Goal: Transaction & Acquisition: Purchase product/service

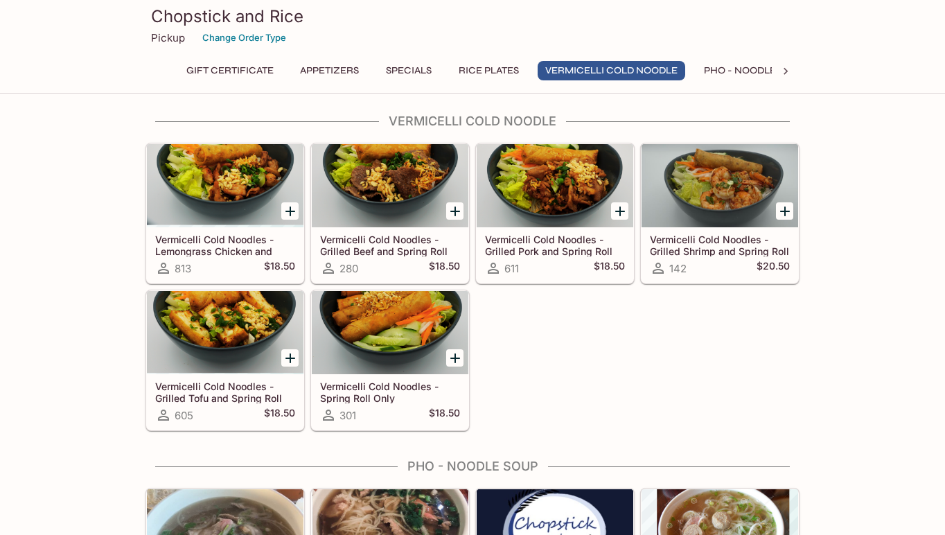
scroll to position [1237, 0]
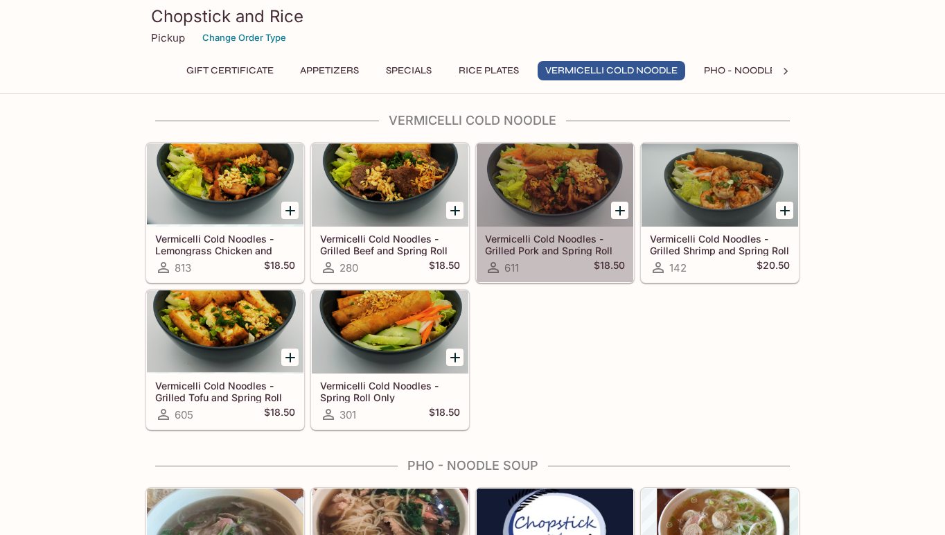
click at [538, 233] on h5 "Vermicelli Cold Noodles - Grilled Pork and Spring Roll" at bounding box center [555, 244] width 140 height 23
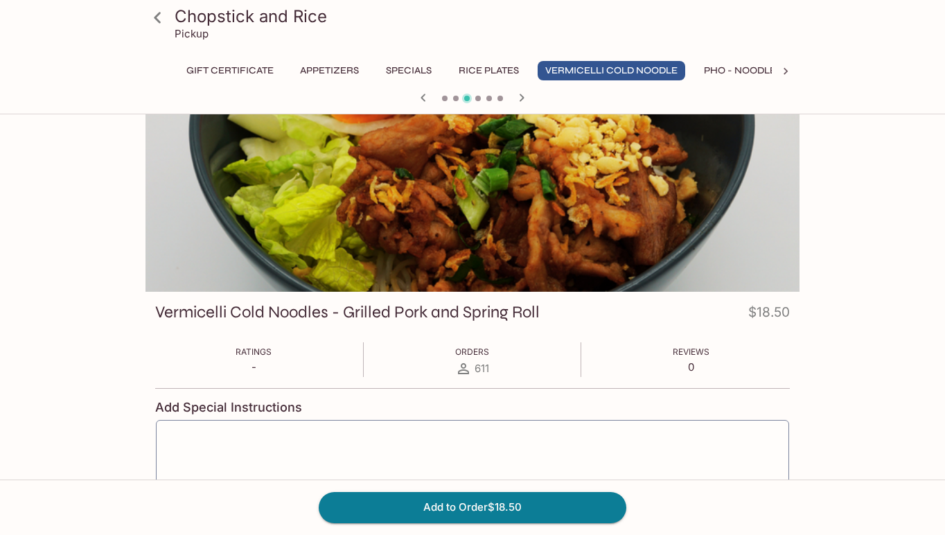
scroll to position [15, 0]
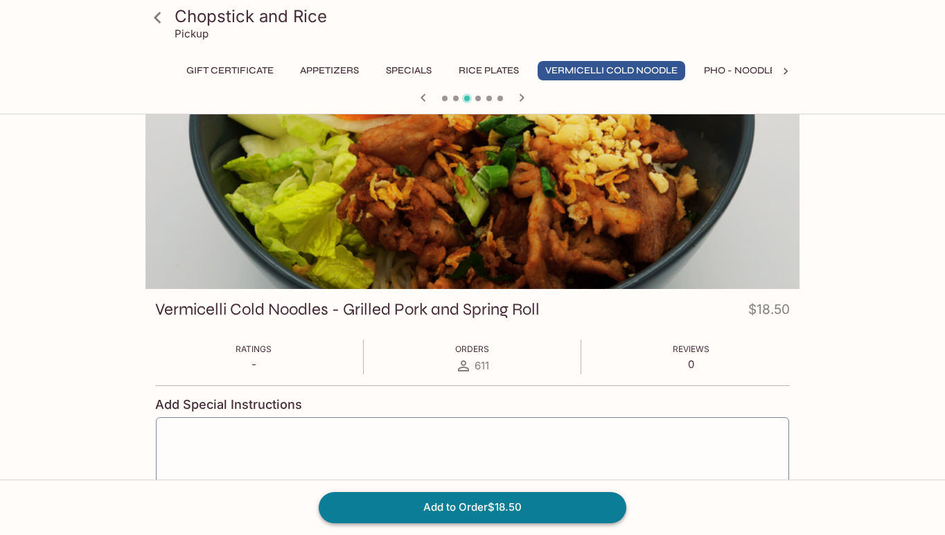
click at [466, 513] on button "Add to Order $18.50" at bounding box center [473, 507] width 308 height 30
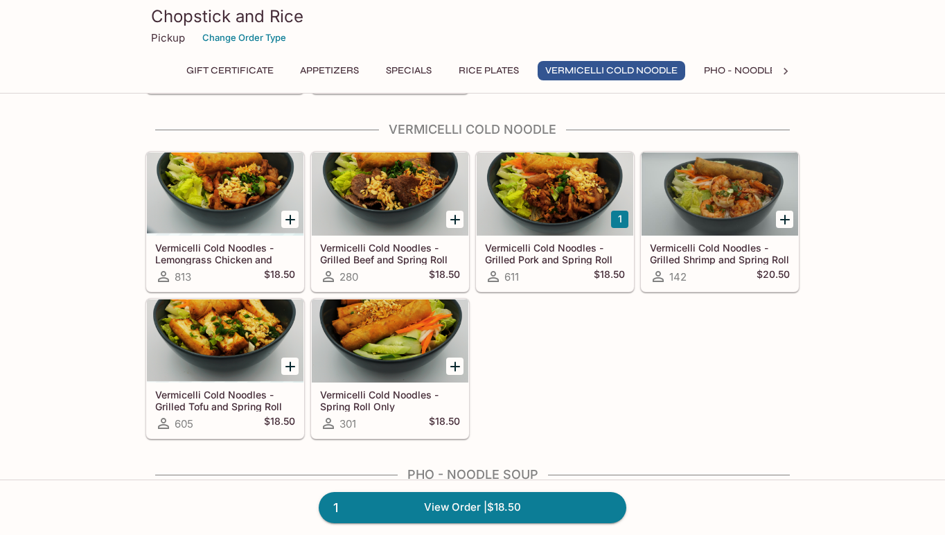
scroll to position [1227, 0]
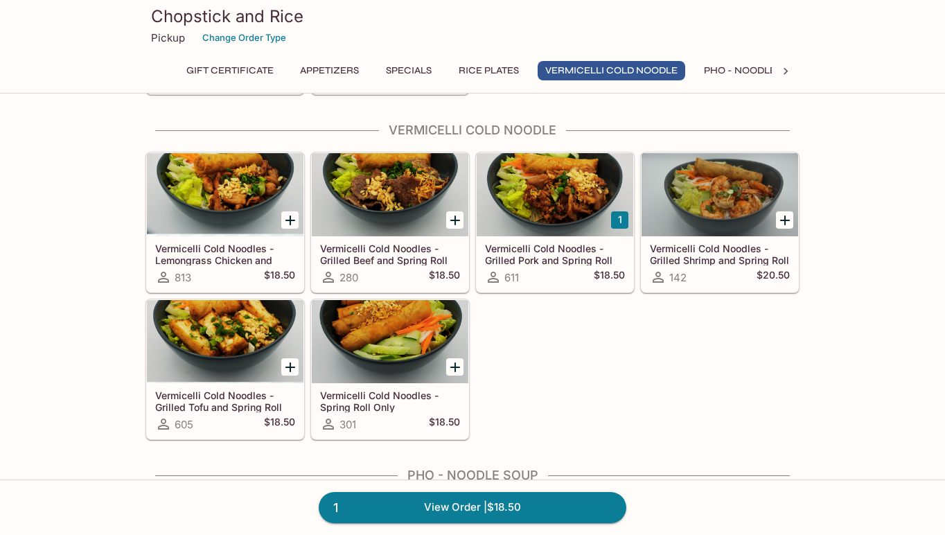
click at [542, 203] on div at bounding box center [555, 194] width 157 height 83
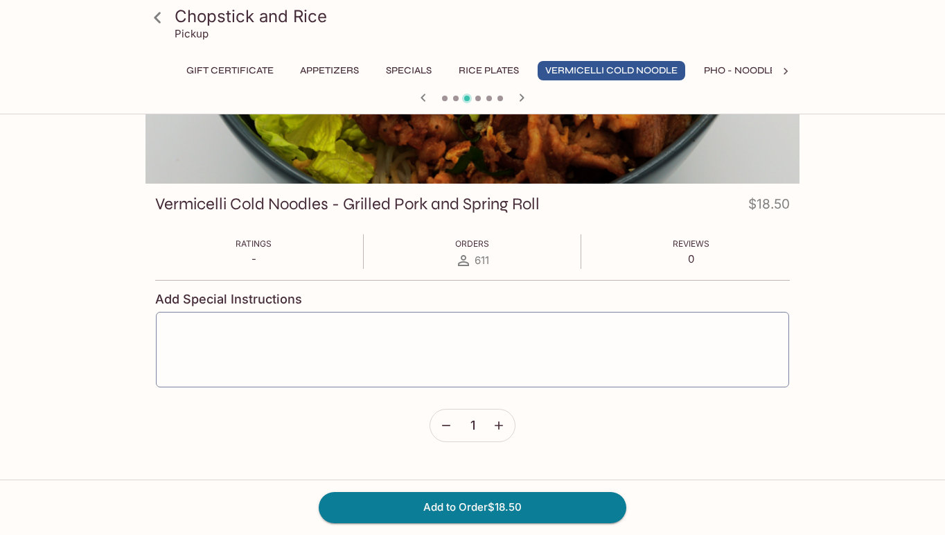
scroll to position [120, 0]
drag, startPoint x: 491, startPoint y: 505, endPoint x: 452, endPoint y: 445, distance: 71.7
click at [491, 505] on button "Add to Order $18.50" at bounding box center [473, 507] width 308 height 30
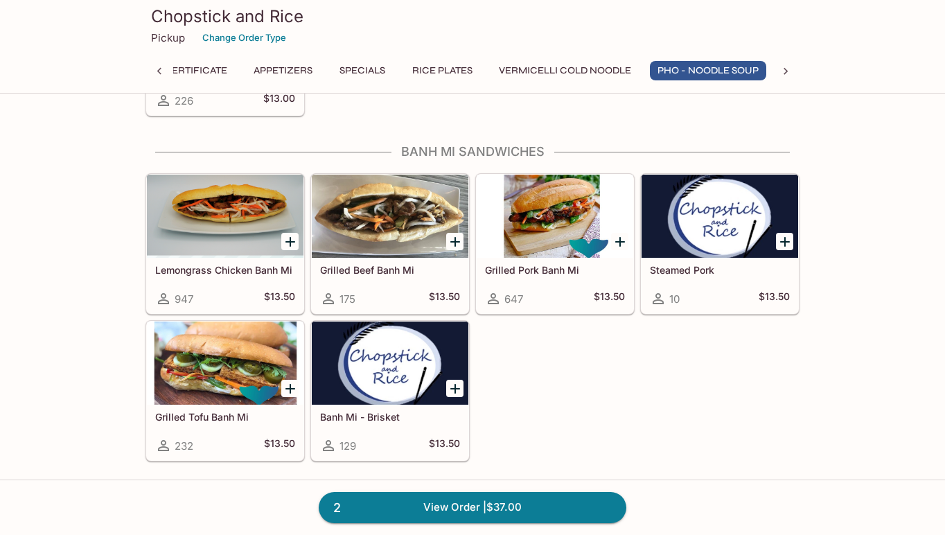
scroll to position [2334, 0]
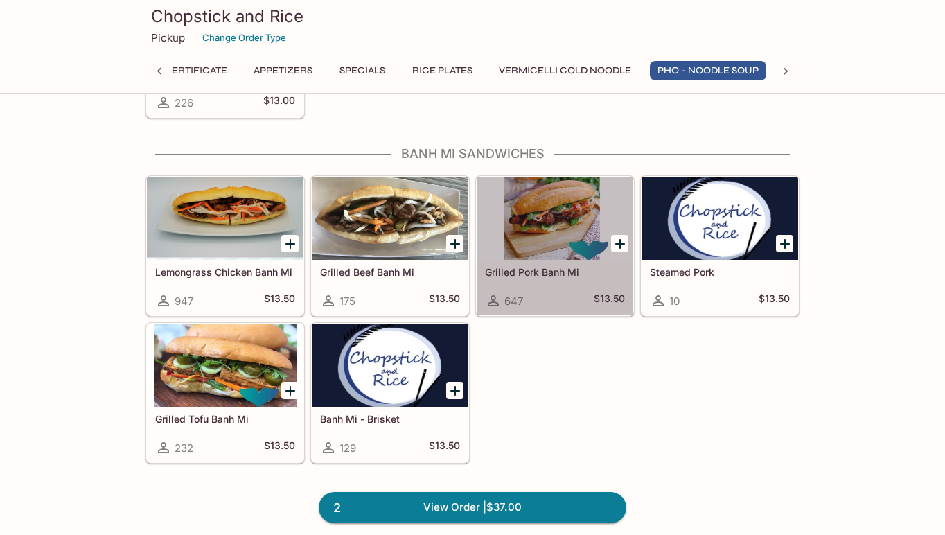
click at [572, 210] on div at bounding box center [555, 218] width 157 height 83
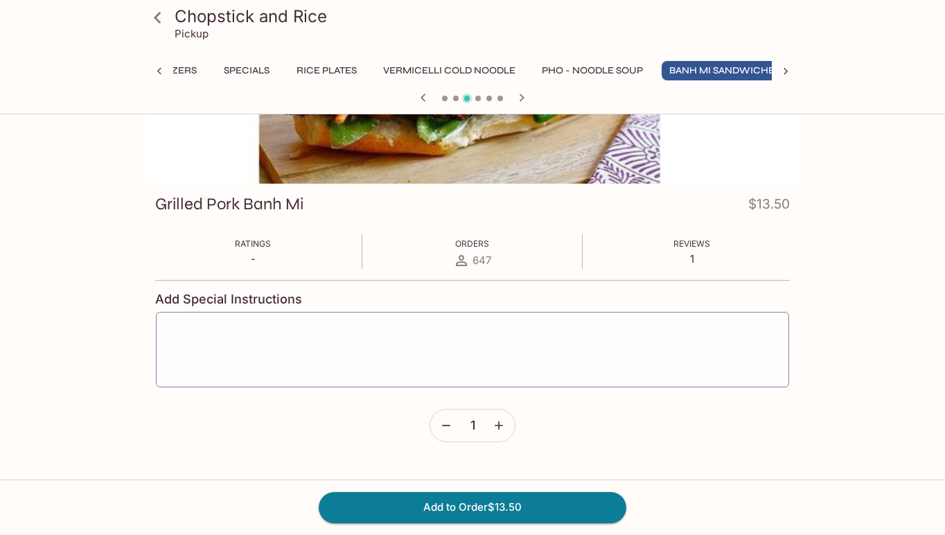
scroll to position [0, 184]
drag, startPoint x: 572, startPoint y: 210, endPoint x: 528, endPoint y: 506, distance: 299.7
click at [528, 415] on html "Chopstick and Rice Pickup Gift Certificate Appetizers Specials Rice Plates Verm…" at bounding box center [472, 147] width 945 height 535
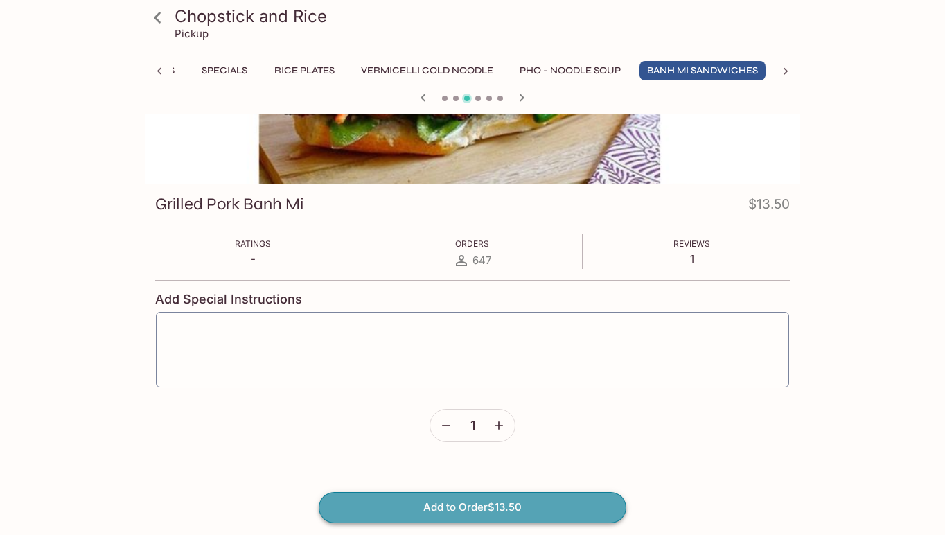
click at [481, 499] on button "Add to Order $13.50" at bounding box center [473, 507] width 308 height 30
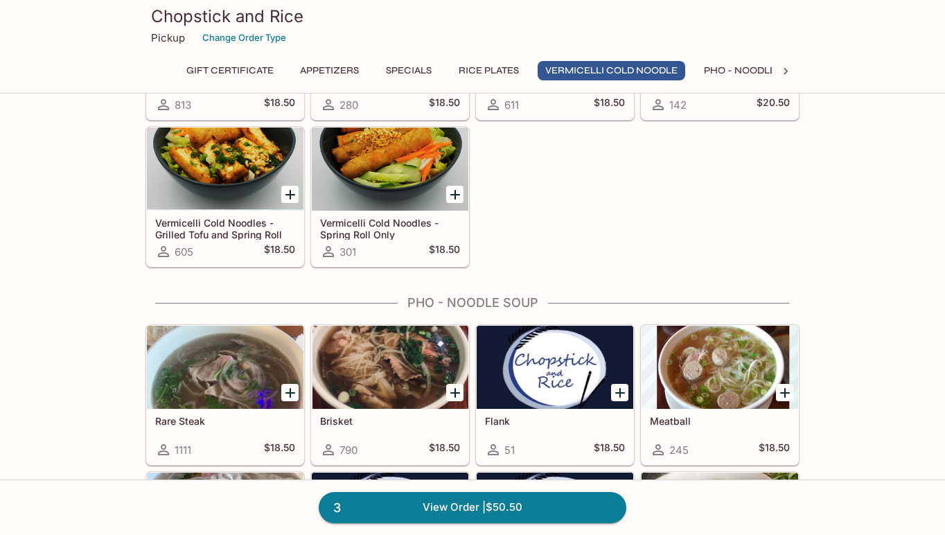
scroll to position [1537, 0]
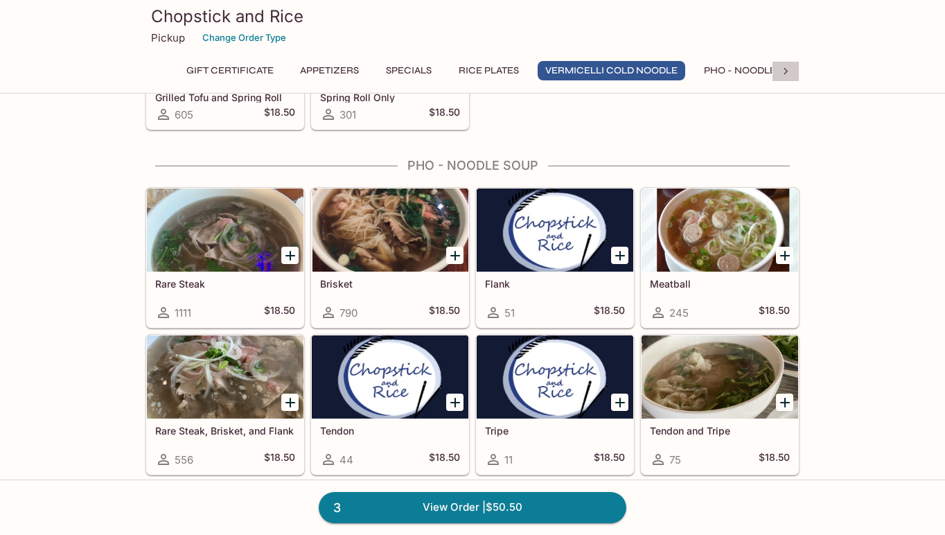
click at [786, 71] on icon at bounding box center [785, 71] width 4 height 7
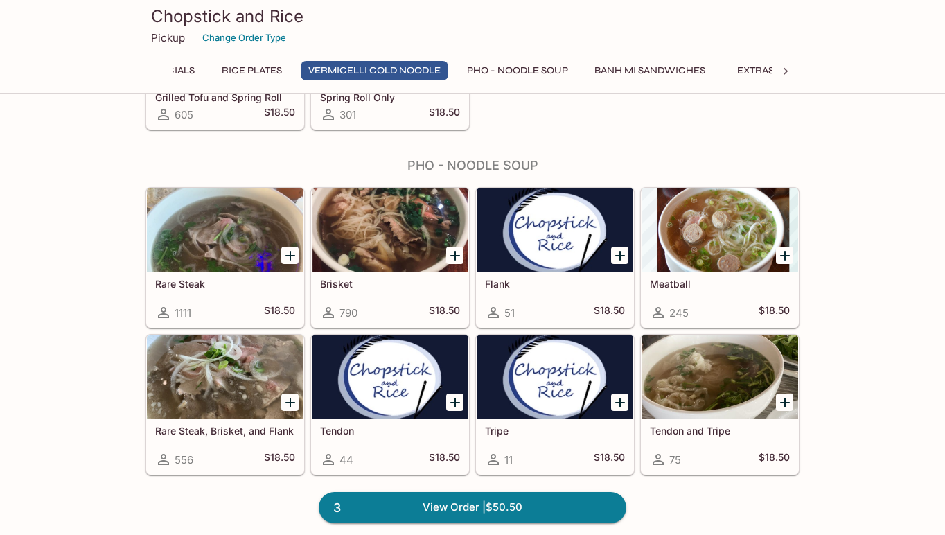
scroll to position [0, 405]
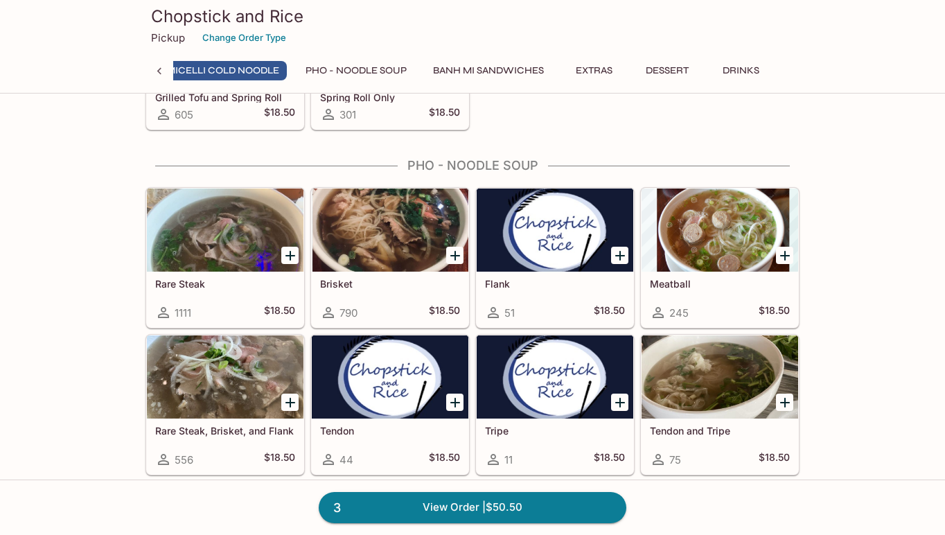
click at [454, 69] on button "Banh Mi Sandwiches" at bounding box center [488, 70] width 126 height 19
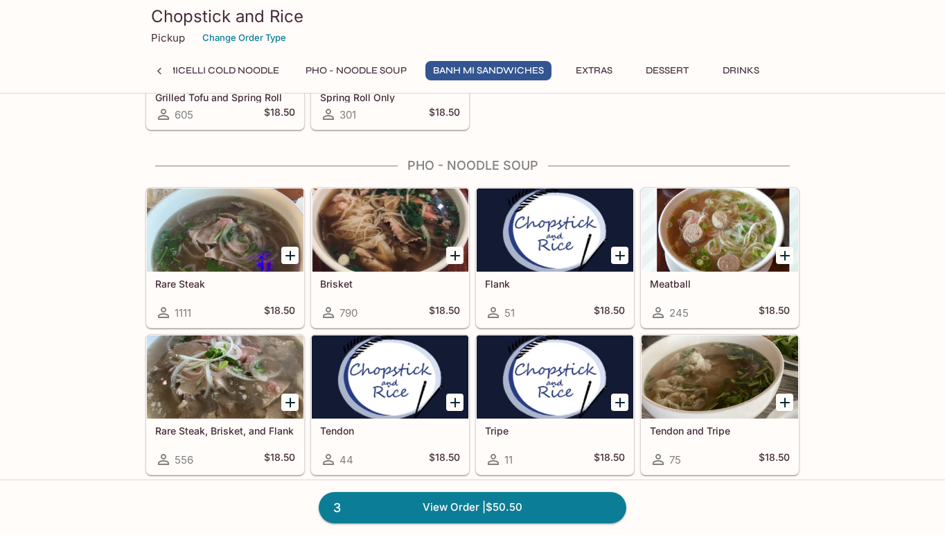
scroll to position [2348, 0]
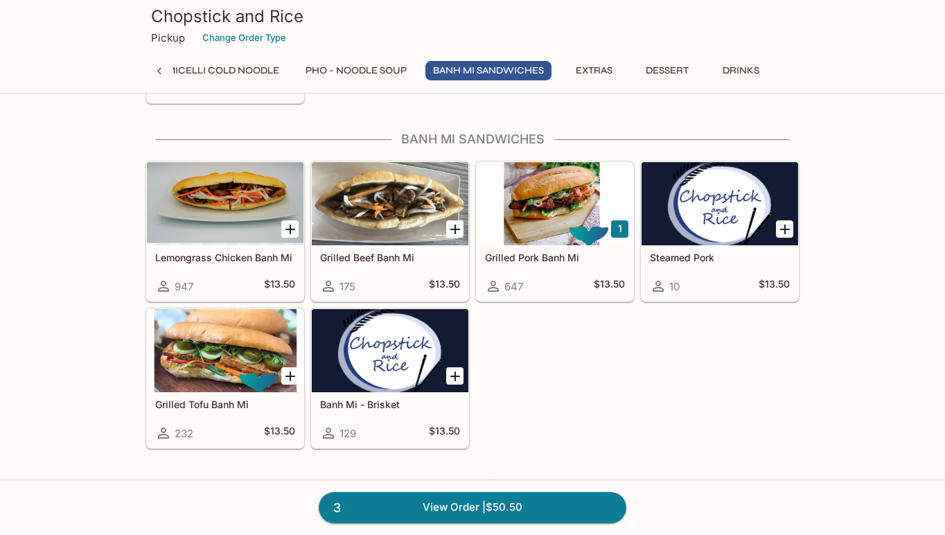
click at [233, 209] on div at bounding box center [225, 203] width 157 height 83
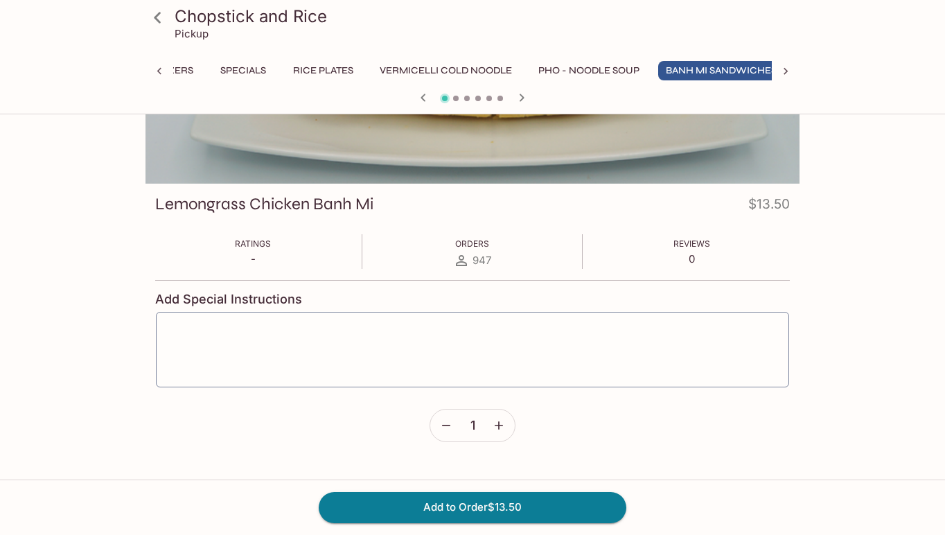
scroll to position [0, 184]
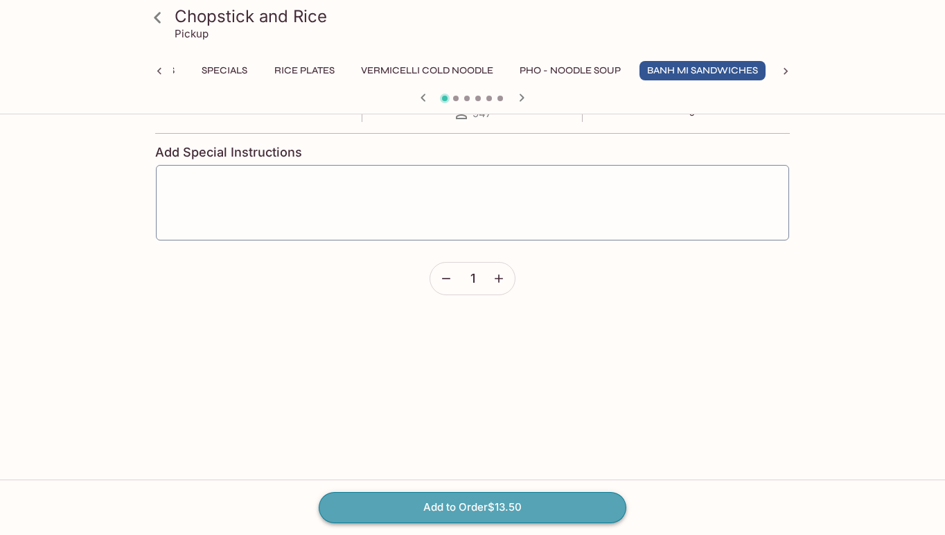
click at [463, 509] on button "Add to Order $13.50" at bounding box center [473, 507] width 308 height 30
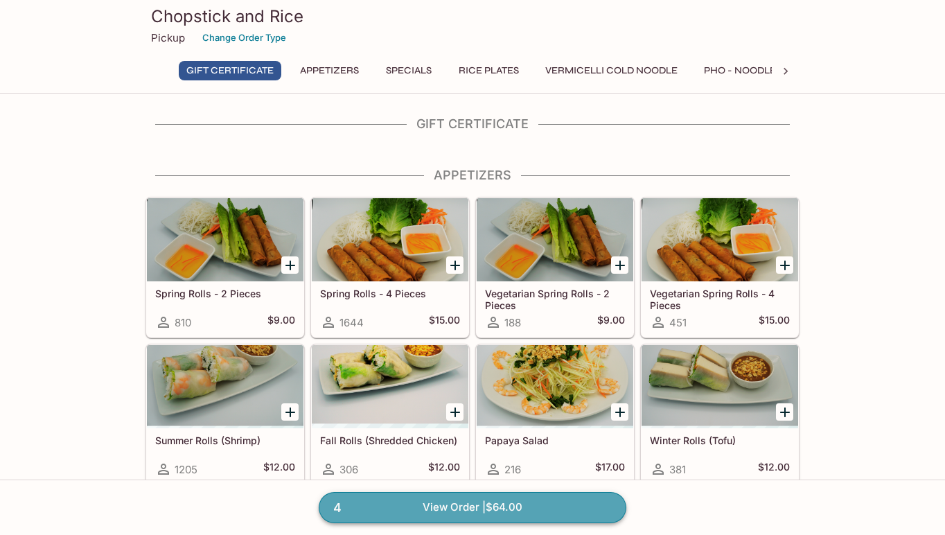
click at [456, 505] on link "4 View Order | $64.00" at bounding box center [473, 507] width 308 height 30
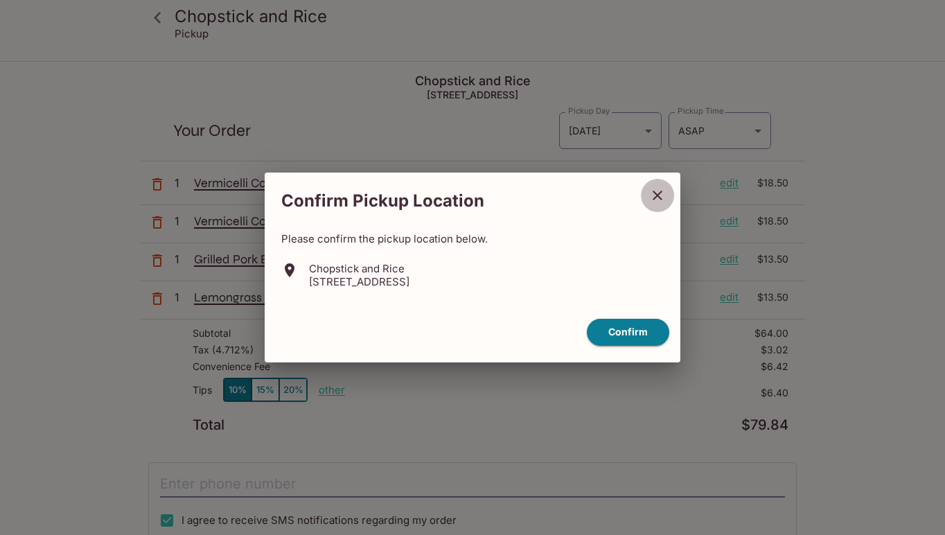
click at [659, 193] on icon "close" at bounding box center [657, 195] width 17 height 17
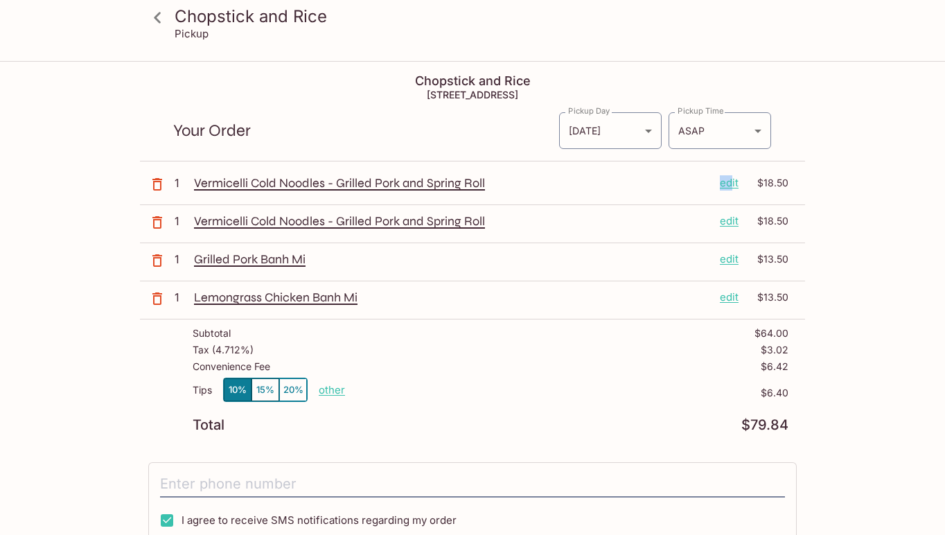
drag, startPoint x: 729, startPoint y: 181, endPoint x: 648, endPoint y: 188, distance: 82.0
click at [648, 188] on div "Vermicelli Cold Noodles - Grilled Pork and Spring Roll edit $18.50" at bounding box center [491, 182] width 594 height 15
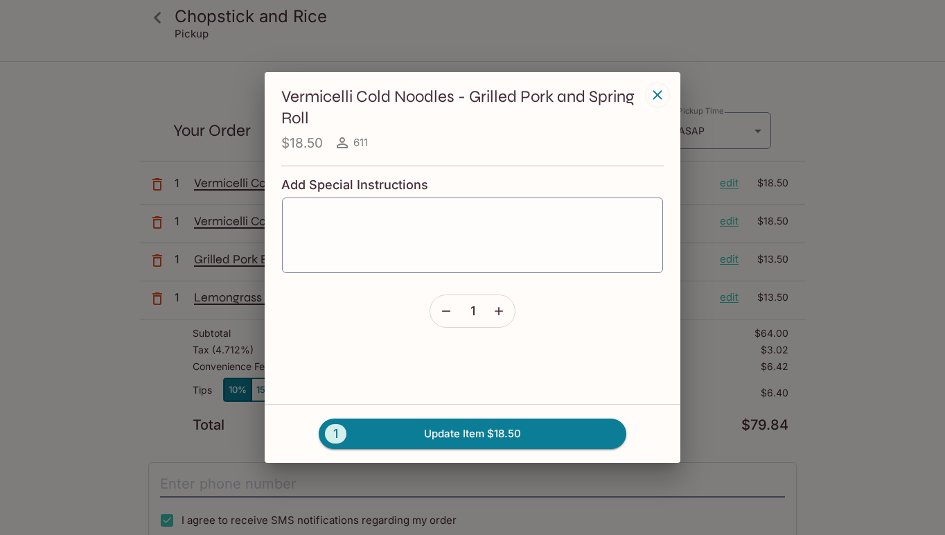
drag, startPoint x: 658, startPoint y: 95, endPoint x: 645, endPoint y: 99, distance: 13.8
click at [657, 96] on icon "button" at bounding box center [657, 95] width 17 height 17
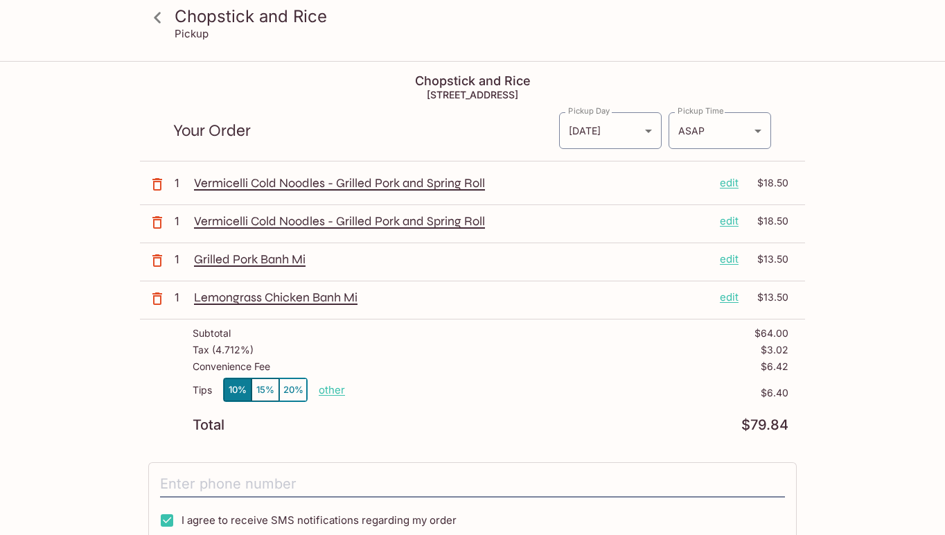
click at [154, 185] on icon "button" at bounding box center [157, 184] width 10 height 12
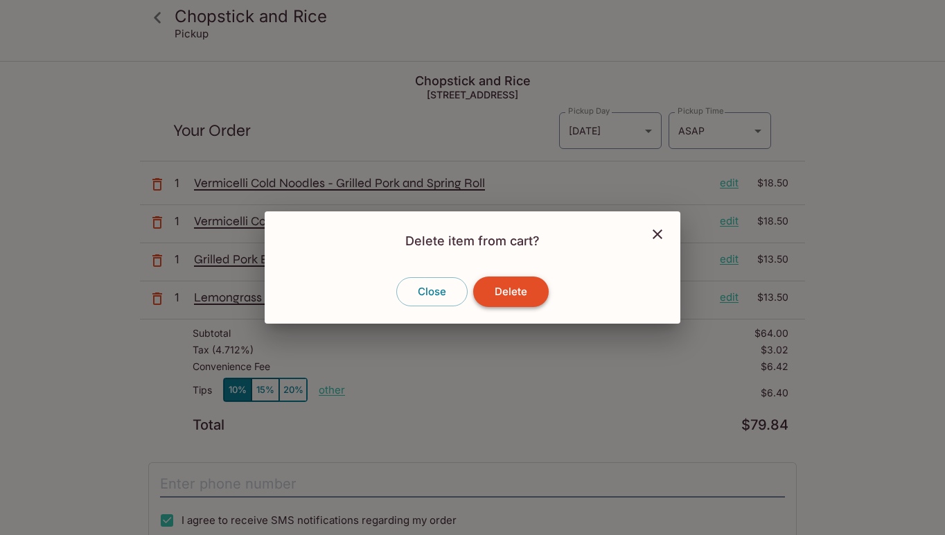
click at [496, 296] on button "Delete" at bounding box center [511, 291] width 76 height 30
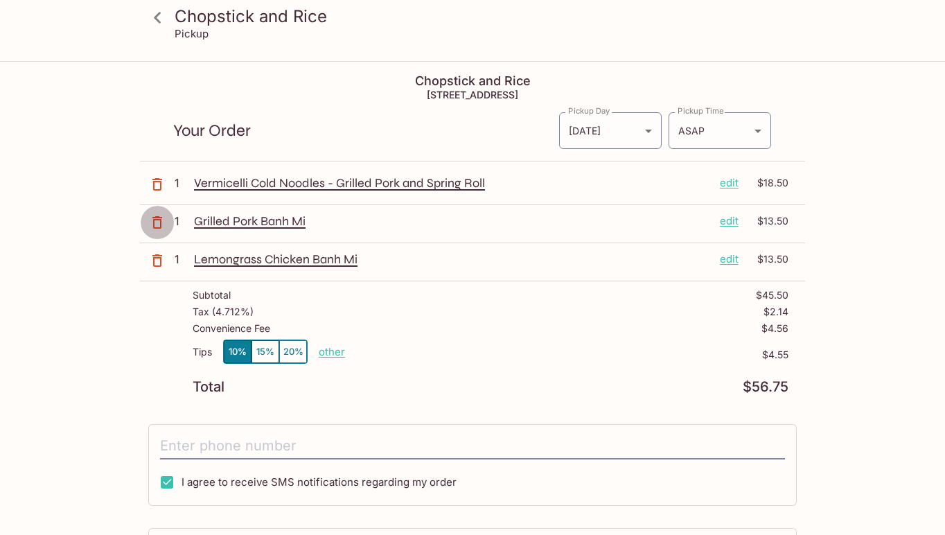
click at [157, 223] on icon "button" at bounding box center [157, 222] width 17 height 17
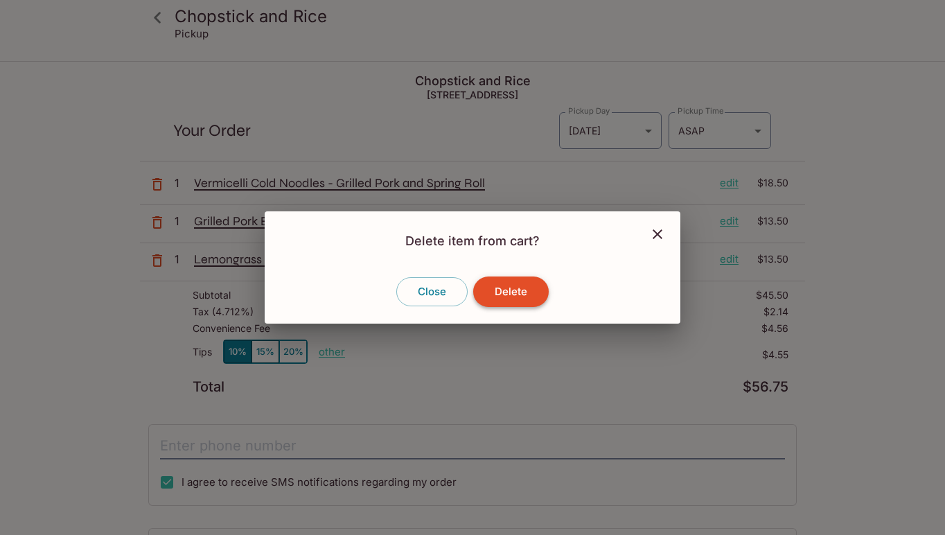
click at [526, 290] on button "Delete" at bounding box center [511, 291] width 76 height 30
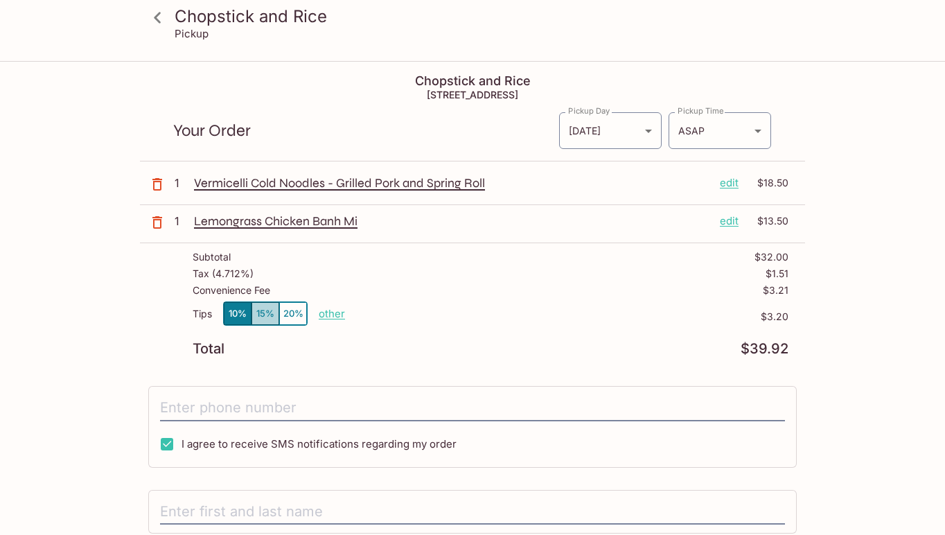
click at [266, 310] on button "15%" at bounding box center [265, 313] width 28 height 23
